Goal: Complete application form

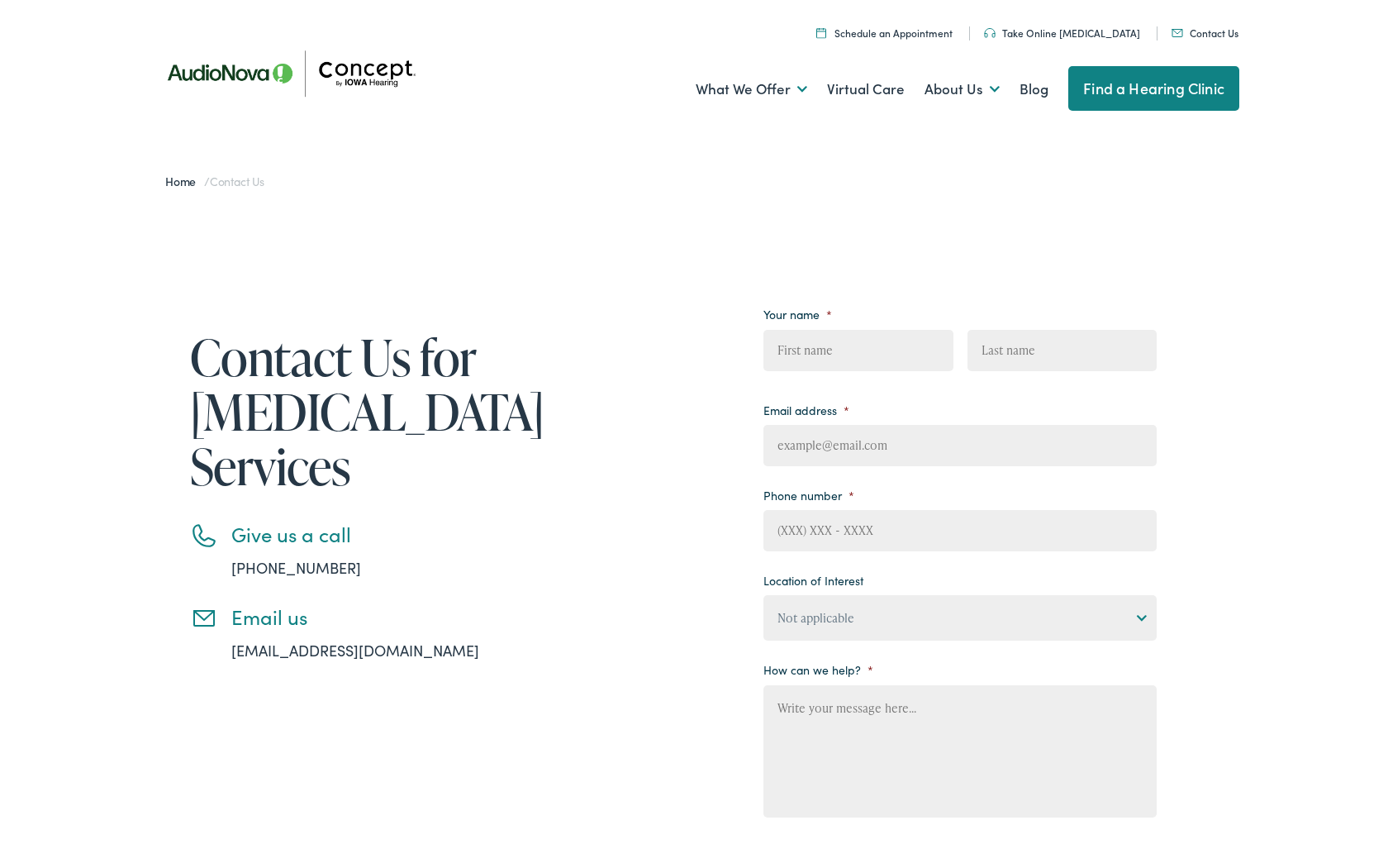
scroll to position [123, 0]
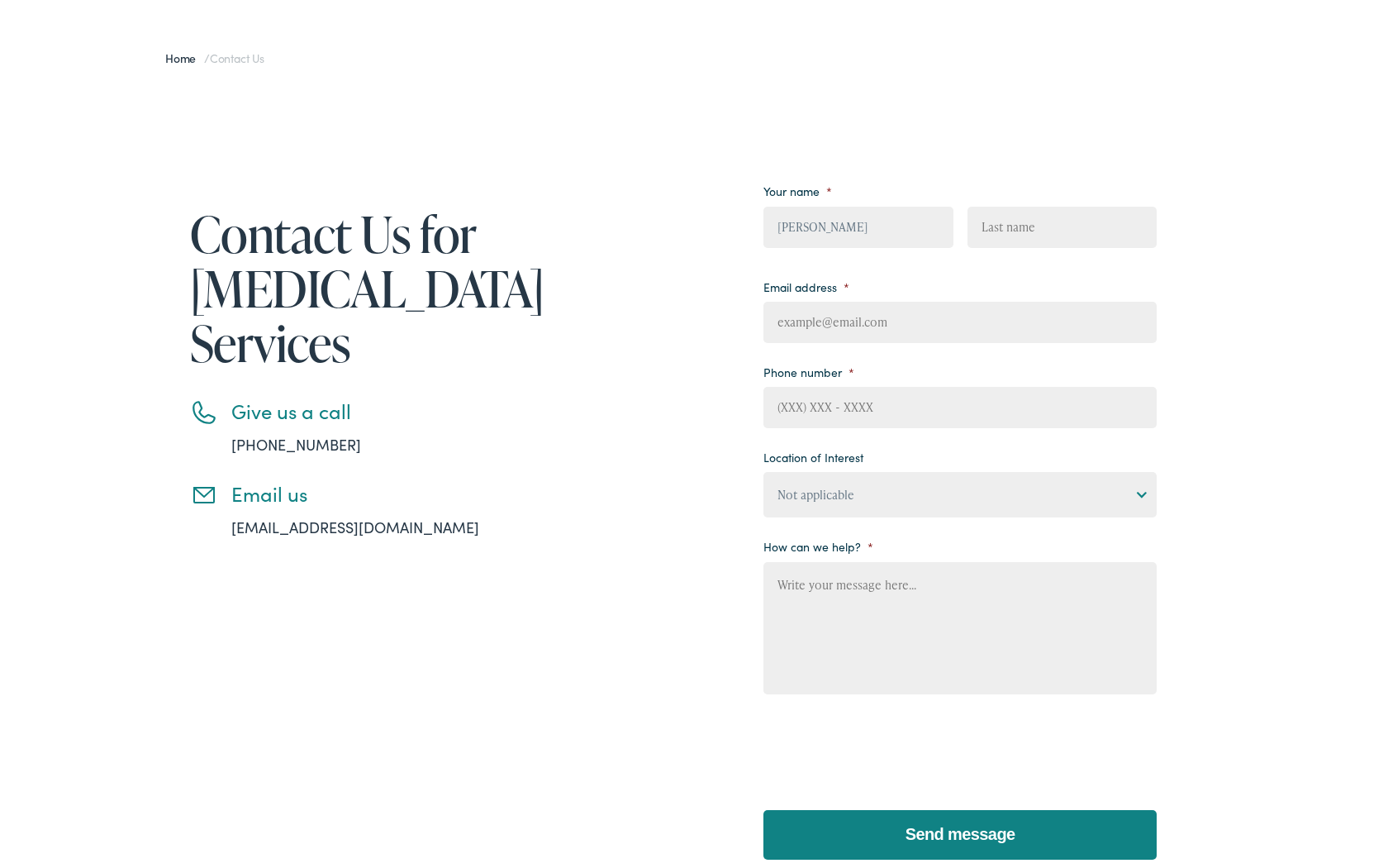
type input "Zachary Hernandez"
type input "z.hernandez@trustedsupportteam.com"
type input "(909) 310-2440"
select select "Concept by Iowa Hearing, Ames"
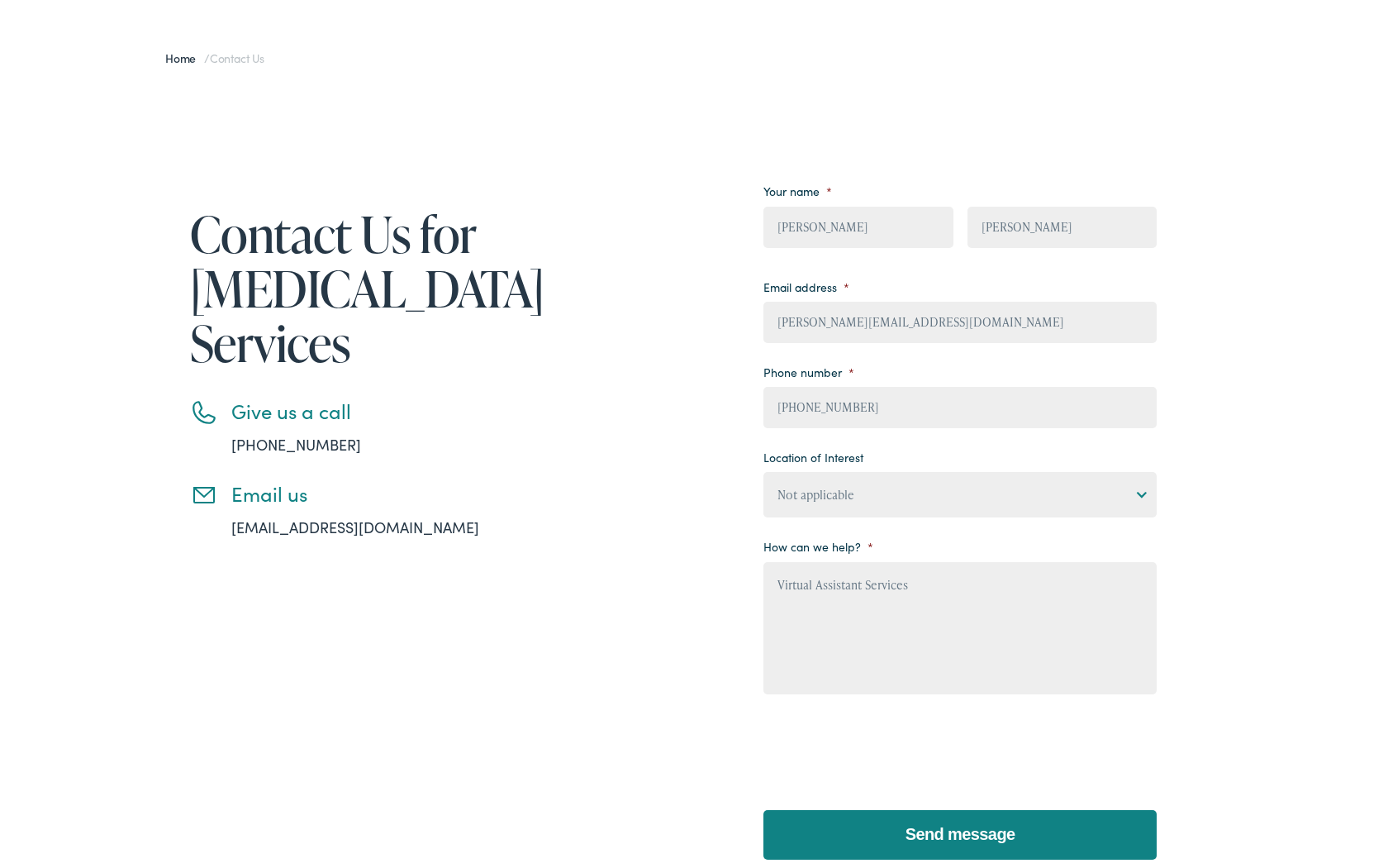
type textarea "Virtual Assistant Services"
click at [960, 834] on input "Send message" at bounding box center [960, 835] width 393 height 50
